Goal: Task Accomplishment & Management: Manage account settings

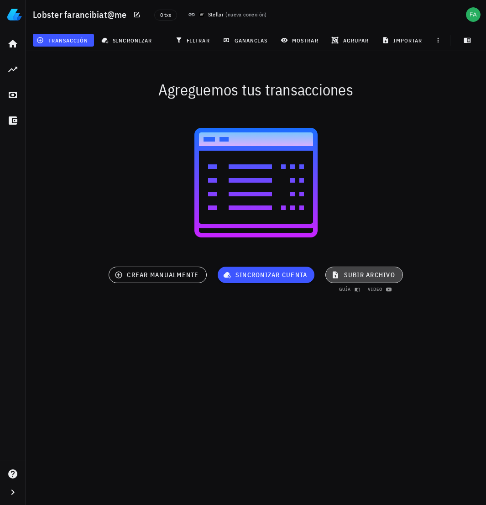
click at [342, 276] on span "subir archivo" at bounding box center [364, 275] width 62 height 8
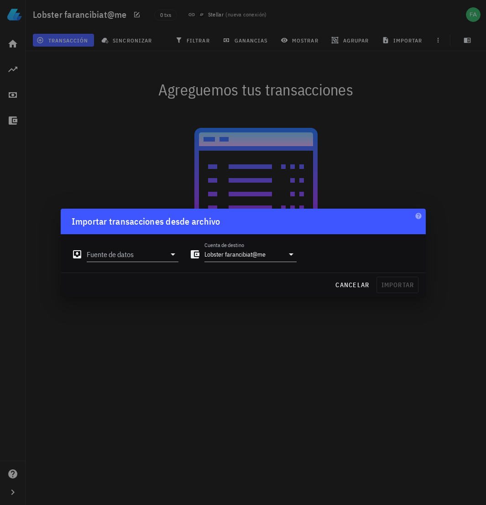
click at [268, 271] on div "Fuente de datos Cuenta de destino Lobster farancibiat@me" at bounding box center [243, 253] width 365 height 38
click at [394, 285] on div "cancelar importar" at bounding box center [243, 285] width 365 height 24
click at [385, 286] on div "cancelar importar" at bounding box center [243, 285] width 365 height 24
click at [353, 286] on span "cancelar" at bounding box center [352, 285] width 34 height 8
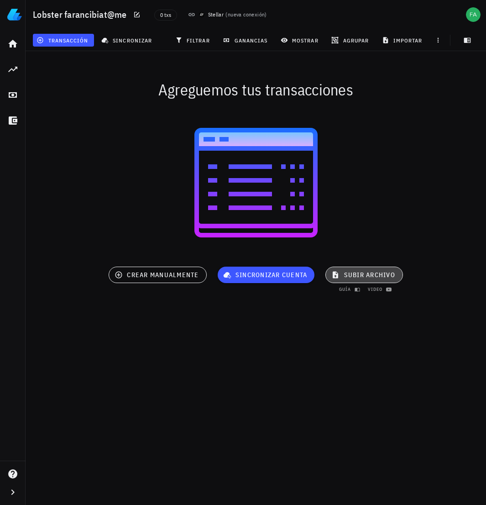
click at [366, 276] on span "subir archivo" at bounding box center [364, 275] width 62 height 8
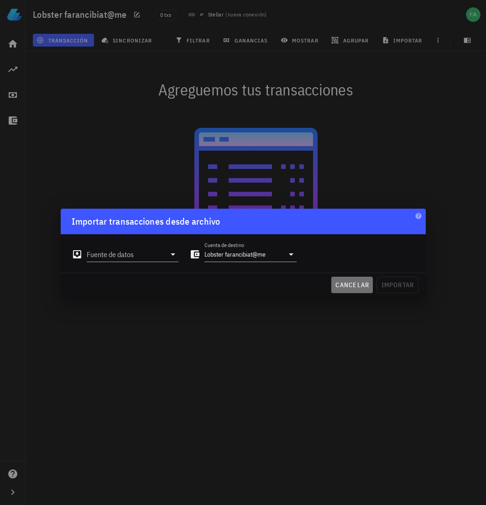
click at [356, 287] on span "cancelar" at bounding box center [352, 285] width 34 height 8
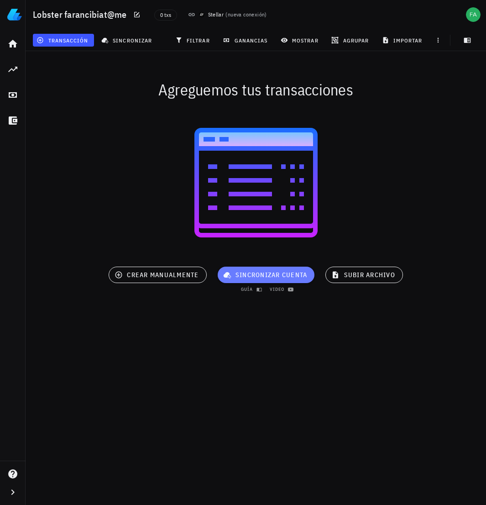
click at [297, 282] on button "sincronizar cuenta" at bounding box center [266, 274] width 97 height 16
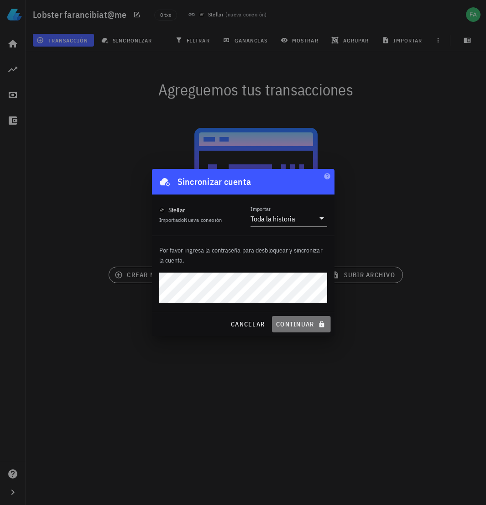
click at [298, 323] on span "continuar" at bounding box center [301, 324] width 51 height 8
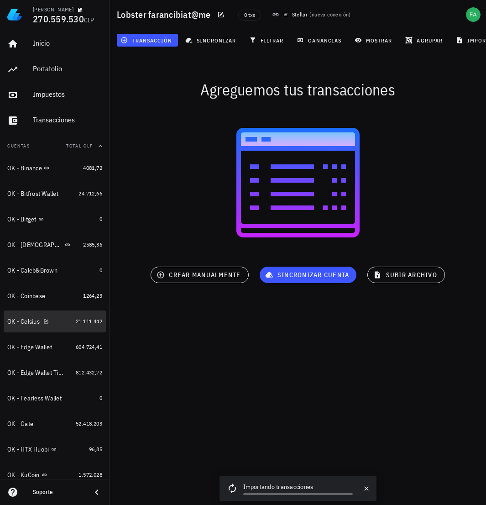
click at [34, 324] on div "OK - Celsius" at bounding box center [23, 322] width 32 height 8
